Goal: Task Accomplishment & Management: Use online tool/utility

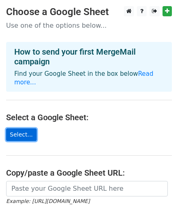
click at [23, 128] on link "Select..." at bounding box center [21, 134] width 31 height 13
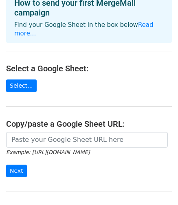
scroll to position [50, 0]
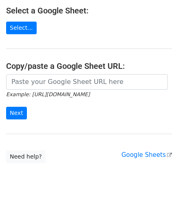
scroll to position [105, 0]
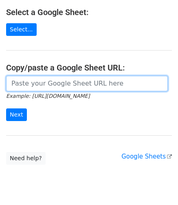
click at [46, 76] on input "url" at bounding box center [87, 83] width 162 height 15
paste input "[URL][DOMAIN_NAME]"
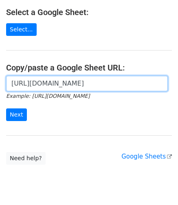
scroll to position [0, 183]
type input "[URL][DOMAIN_NAME]"
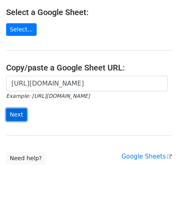
scroll to position [0, 0]
click at [17, 108] on input "Next" at bounding box center [16, 114] width 21 height 13
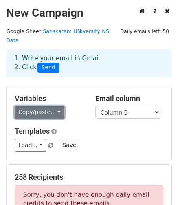
click at [54, 106] on link "Copy/paste..." at bounding box center [40, 112] width 50 height 13
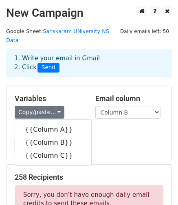
click at [102, 127] on div "Templates Load... No templates saved Save" at bounding box center [89, 139] width 161 height 25
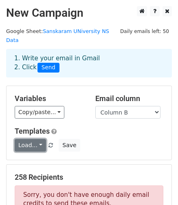
click at [37, 140] on link "Load..." at bounding box center [30, 145] width 31 height 13
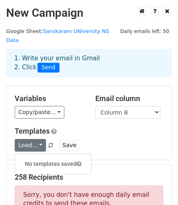
click at [114, 127] on h5 "Templates" at bounding box center [89, 131] width 149 height 9
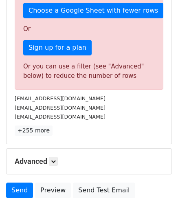
scroll to position [301, 0]
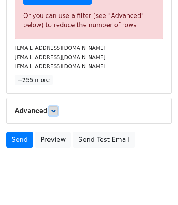
click at [52, 106] on link at bounding box center [53, 110] width 9 height 9
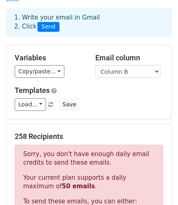
scroll to position [40, 0]
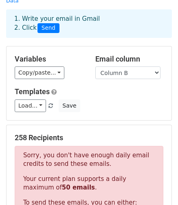
click at [116, 99] on div "Load... No templates saved Save" at bounding box center [89, 105] width 161 height 13
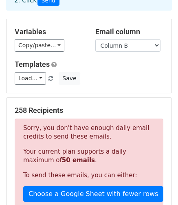
scroll to position [0, 0]
